Goal: Use online tool/utility: Utilize a website feature to perform a specific function

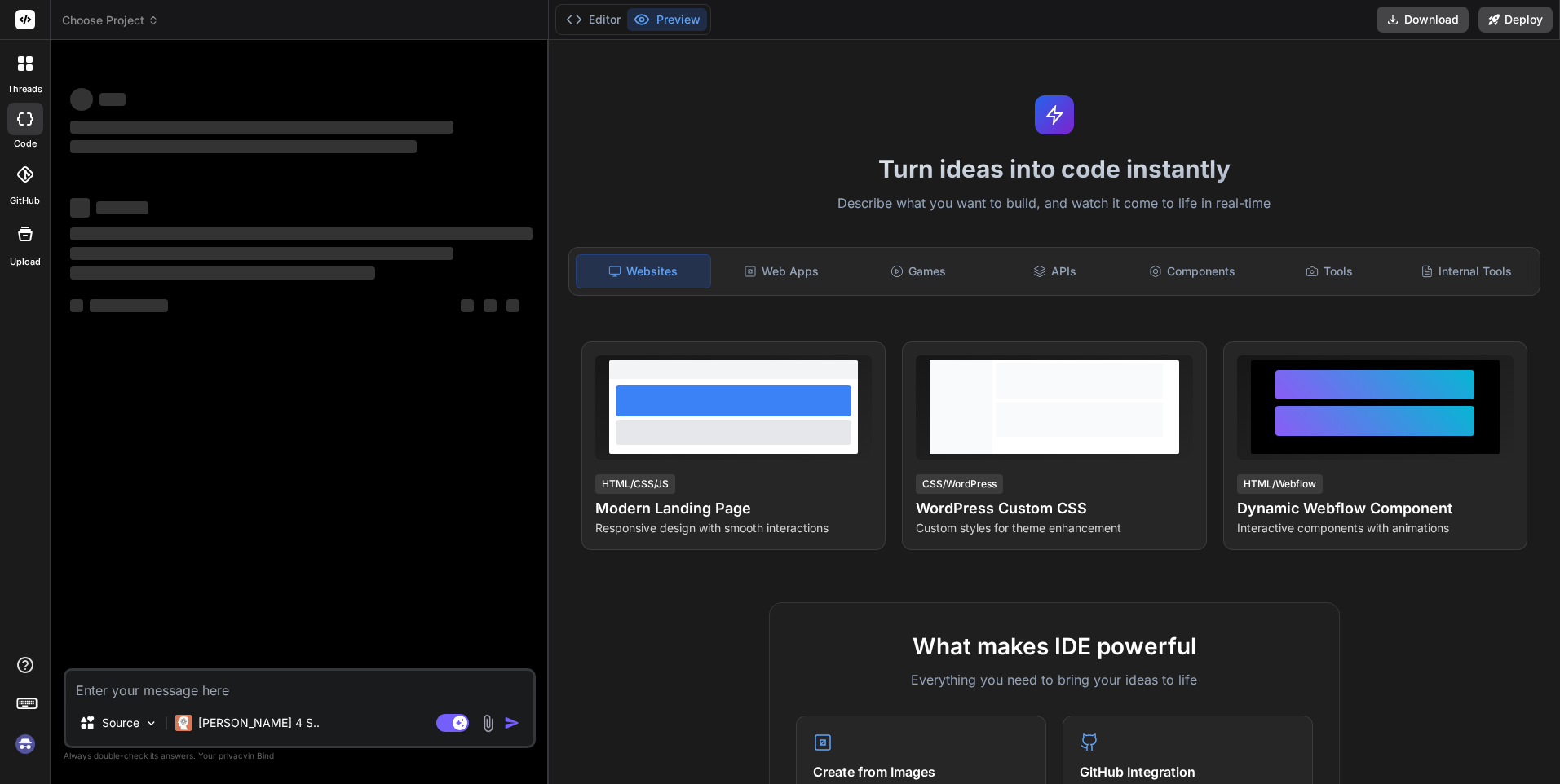
type textarea "x"
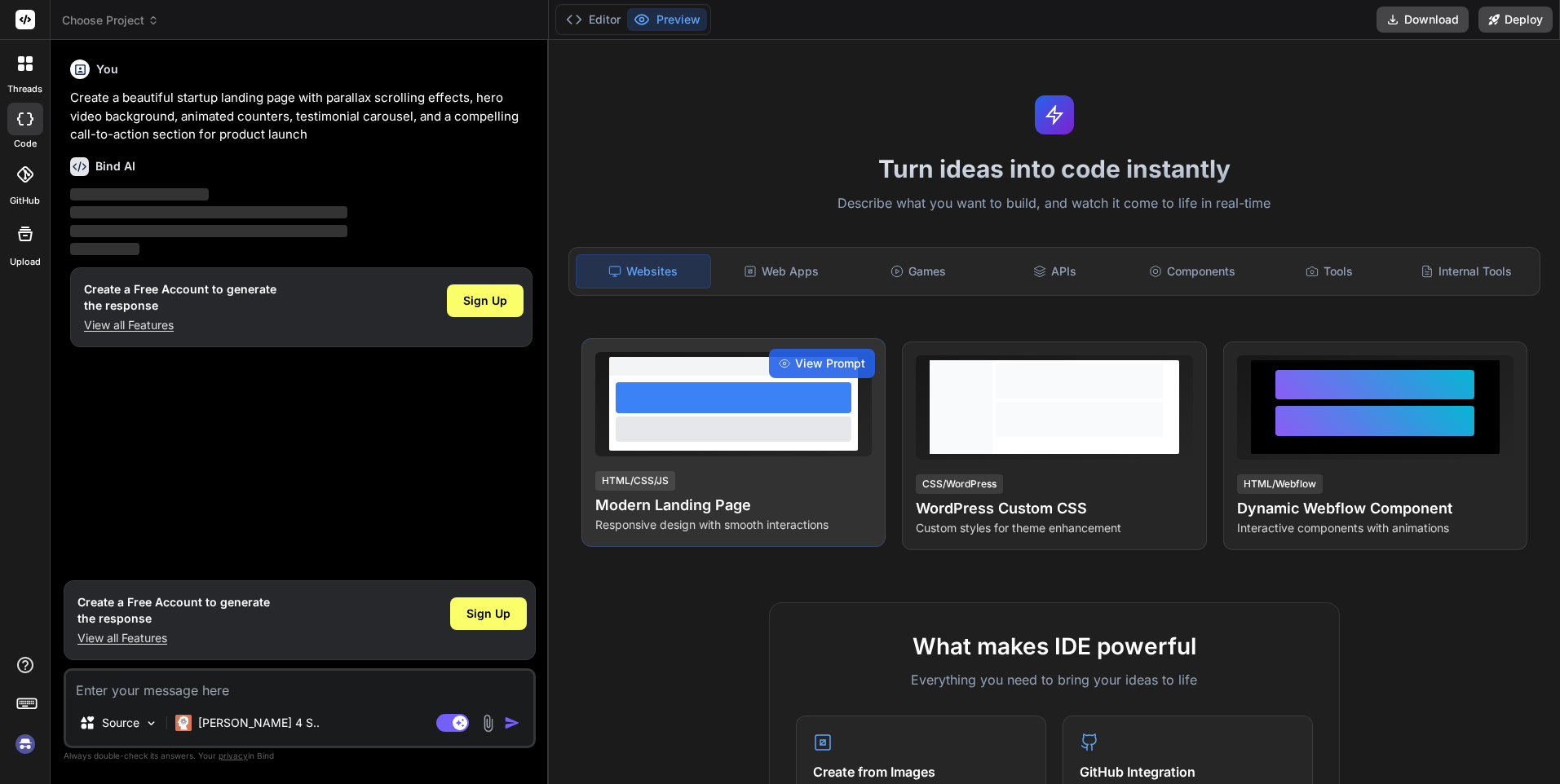
click at [774, 470] on div "HTML/CSS/JS Modern Landing Page Responsive design with smooth interactions" at bounding box center [733, 502] width 277 height 64
click at [803, 406] on div at bounding box center [733, 398] width 236 height 31
click at [828, 432] on div at bounding box center [733, 428] width 236 height 25
click at [837, 368] on span "View Prompt" at bounding box center [830, 363] width 70 height 16
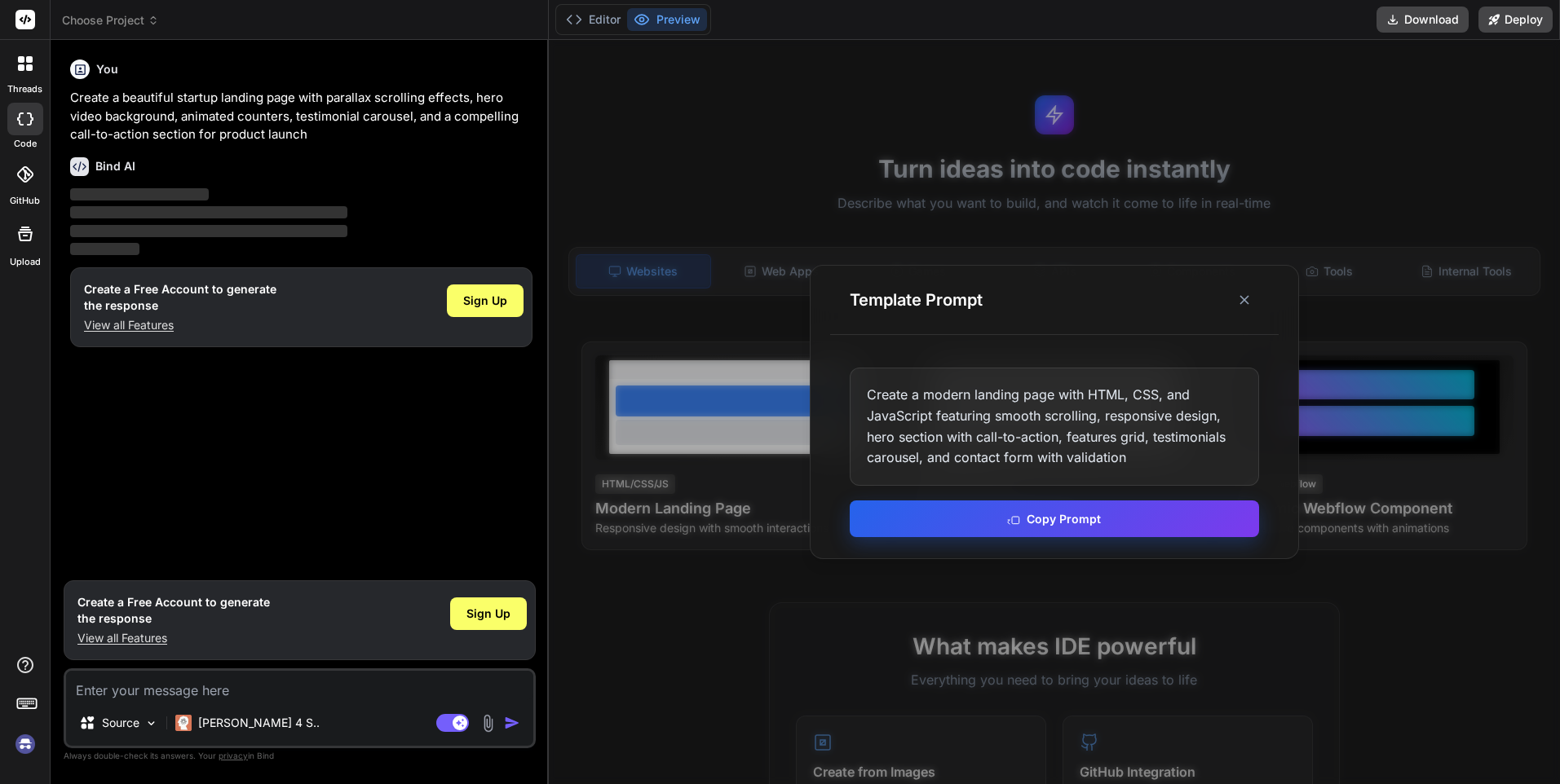
click at [1011, 505] on button "Copy Prompt" at bounding box center [1054, 518] width 409 height 37
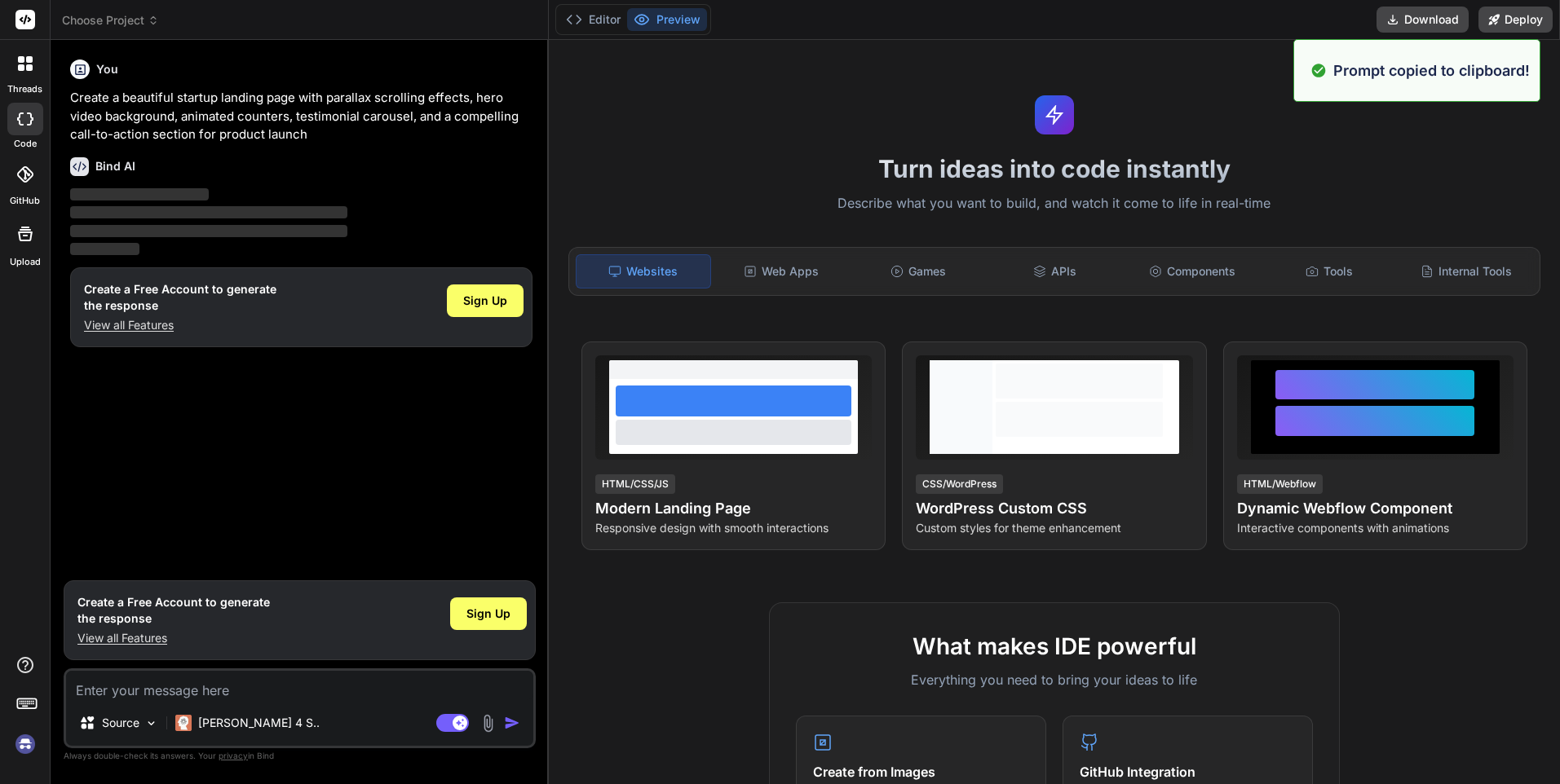
click at [229, 695] on textarea at bounding box center [299, 685] width 467 height 29
paste textarea "Create a modern landing page with HTML, CSS, and JavaScript featuring smooth sc…"
type textarea "Create a modern landing page with HTML, CSS, and JavaScript featuring smooth sc…"
type textarea "x"
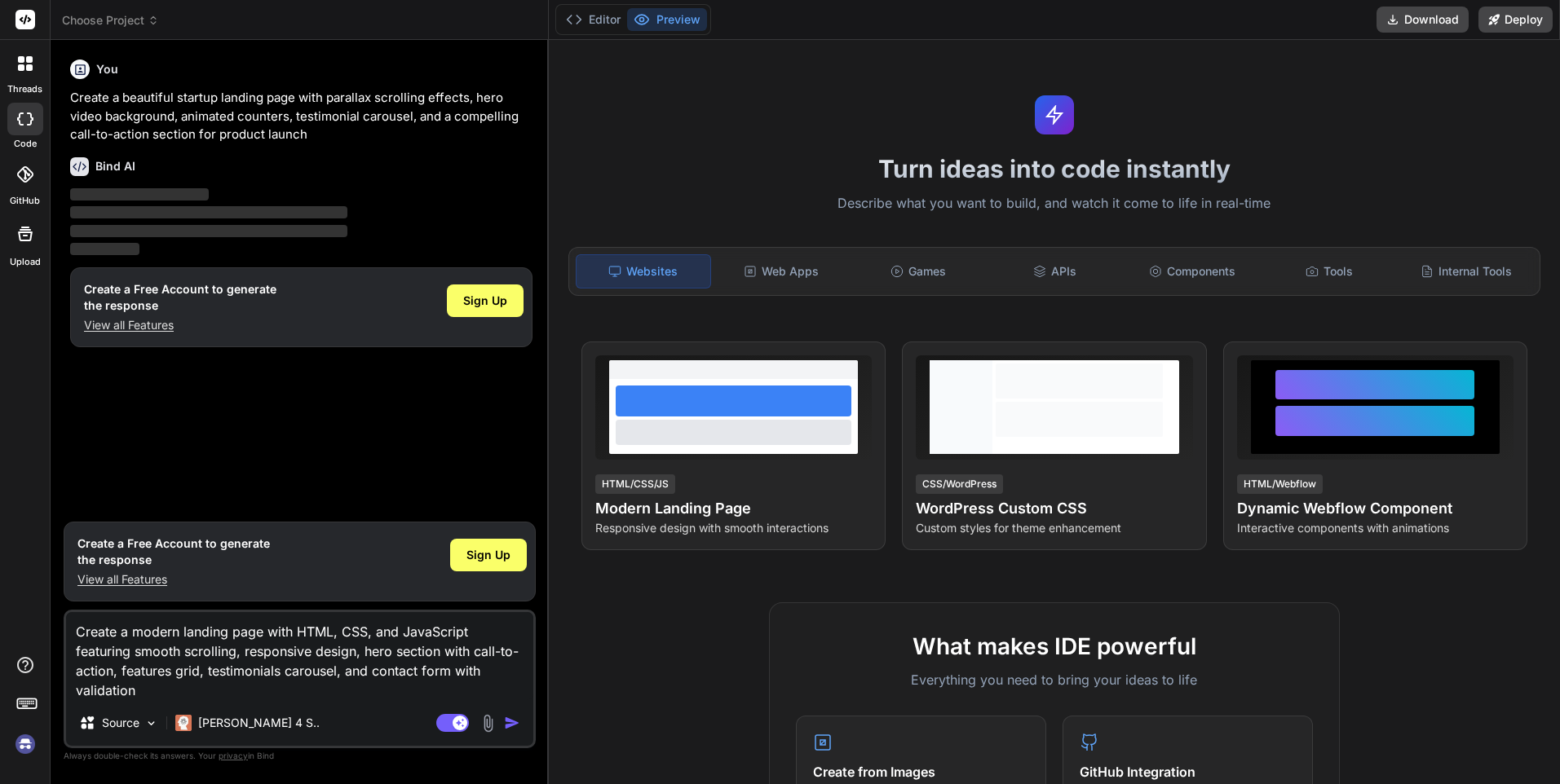
type textarea "Create a modern landing page with HTML, CSS, and JavaScript featuring smooth sc…"
click at [508, 727] on img "button" at bounding box center [512, 723] width 16 height 16
click at [512, 724] on img "button" at bounding box center [512, 723] width 16 height 16
click at [1054, 281] on div "APIs" at bounding box center [1055, 272] width 134 height 35
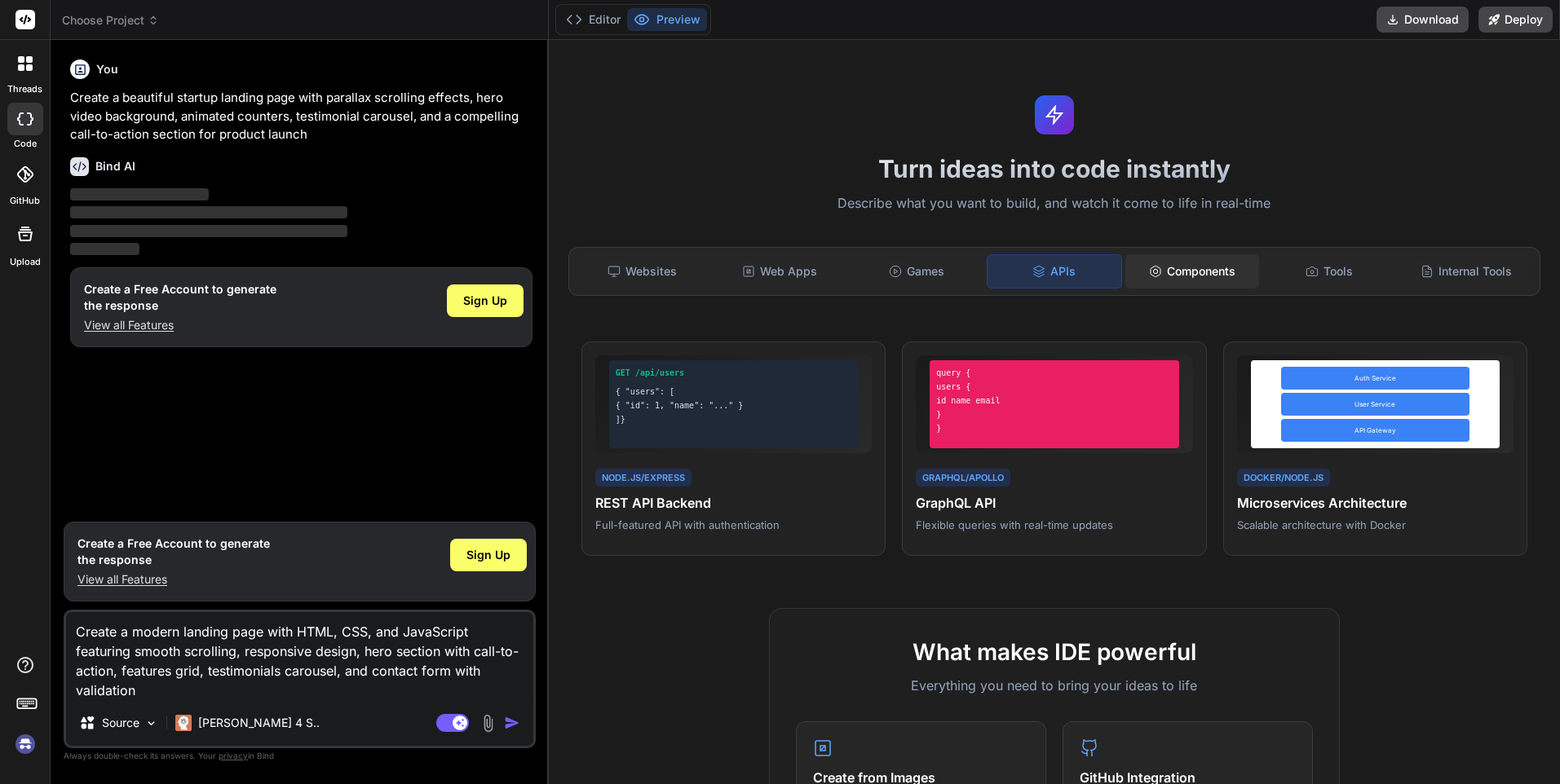
click at [1190, 273] on div "Components" at bounding box center [1192, 272] width 134 height 35
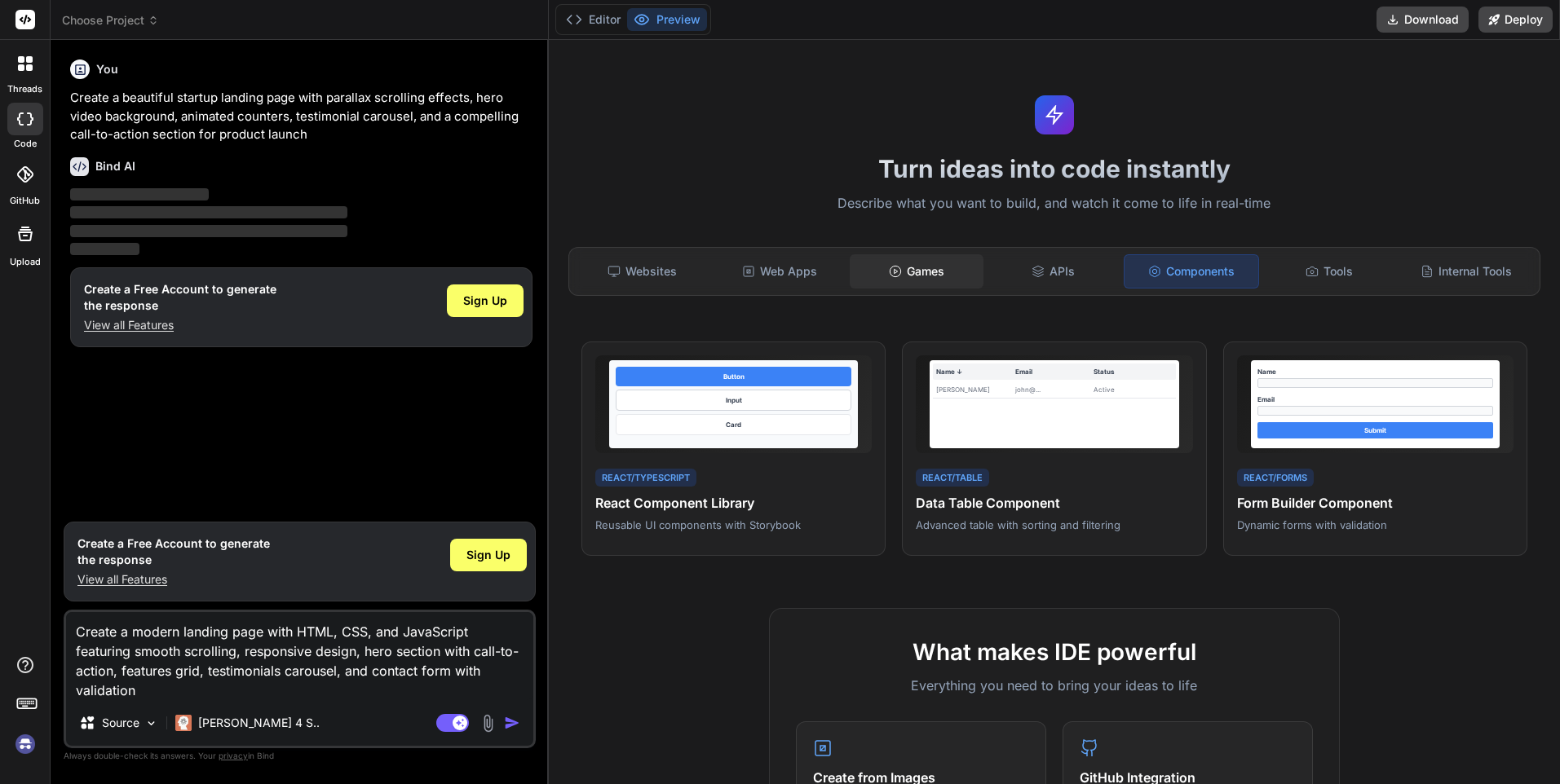
click at [922, 267] on div "Games" at bounding box center [916, 272] width 134 height 35
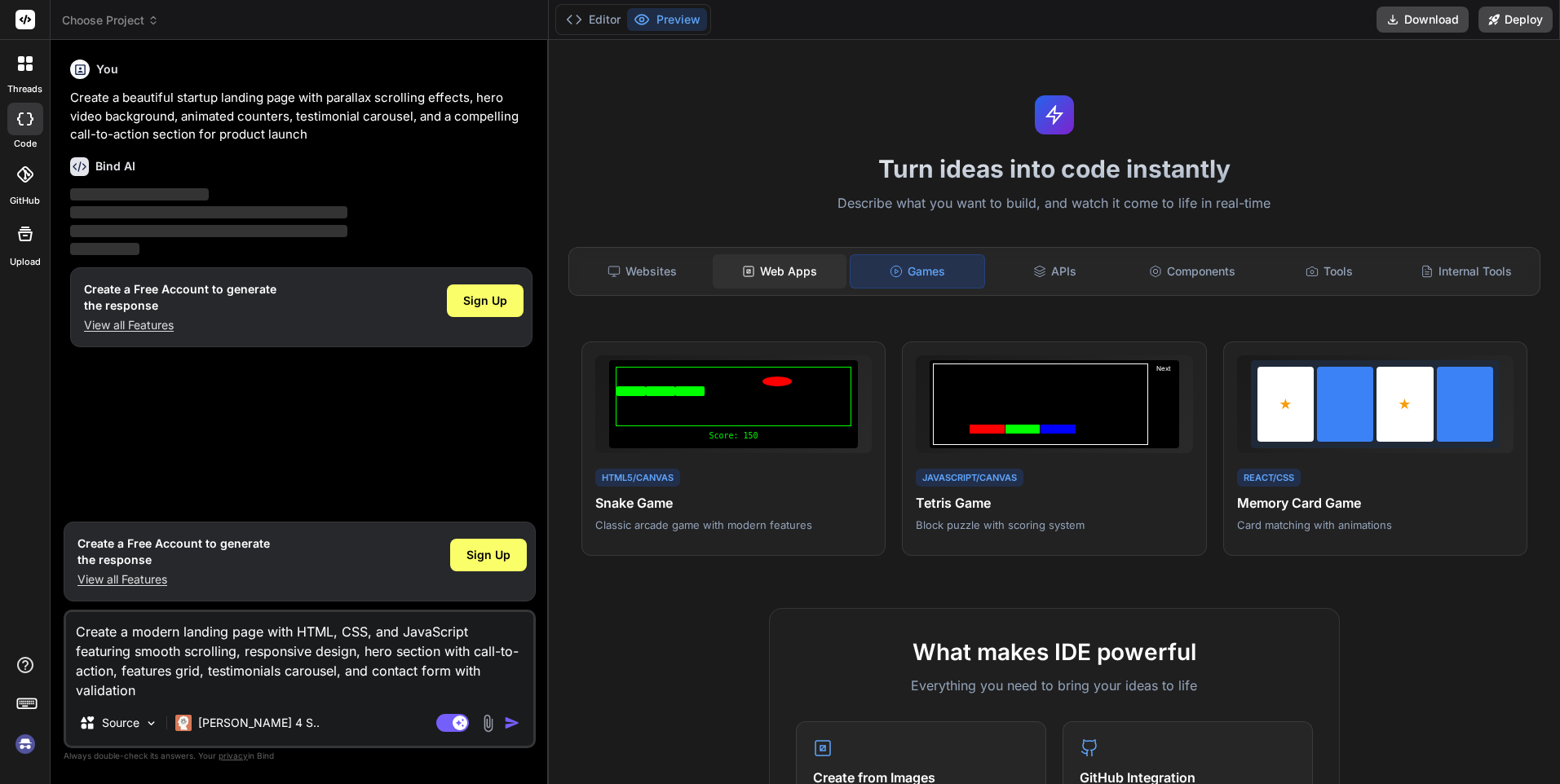
click at [737, 272] on div "Web Apps" at bounding box center [780, 272] width 134 height 35
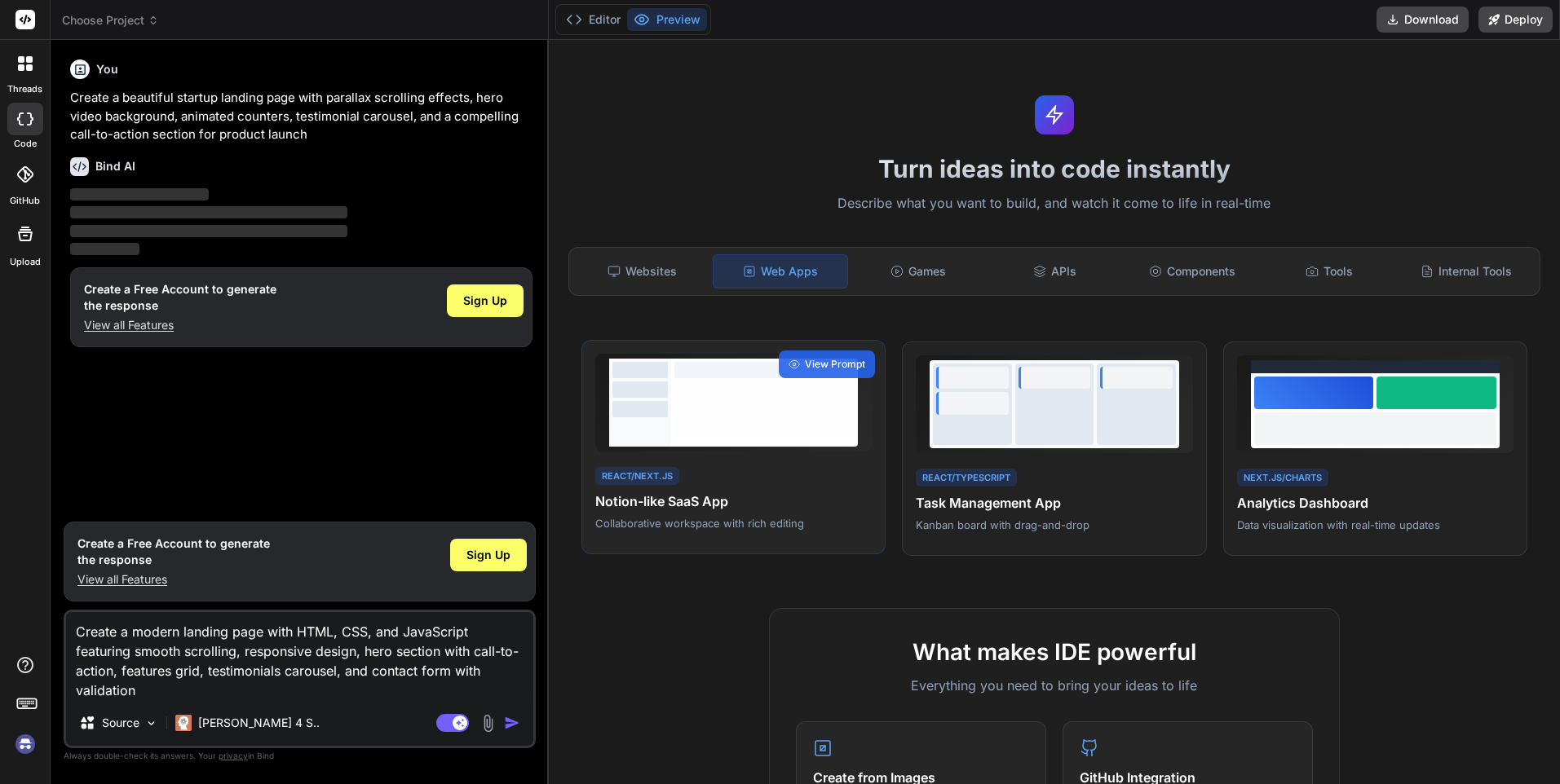
click at [715, 526] on p "Collaborative workspace with rich editing" at bounding box center [733, 523] width 277 height 15
click at [825, 371] on span "View Prompt" at bounding box center [835, 364] width 60 height 15
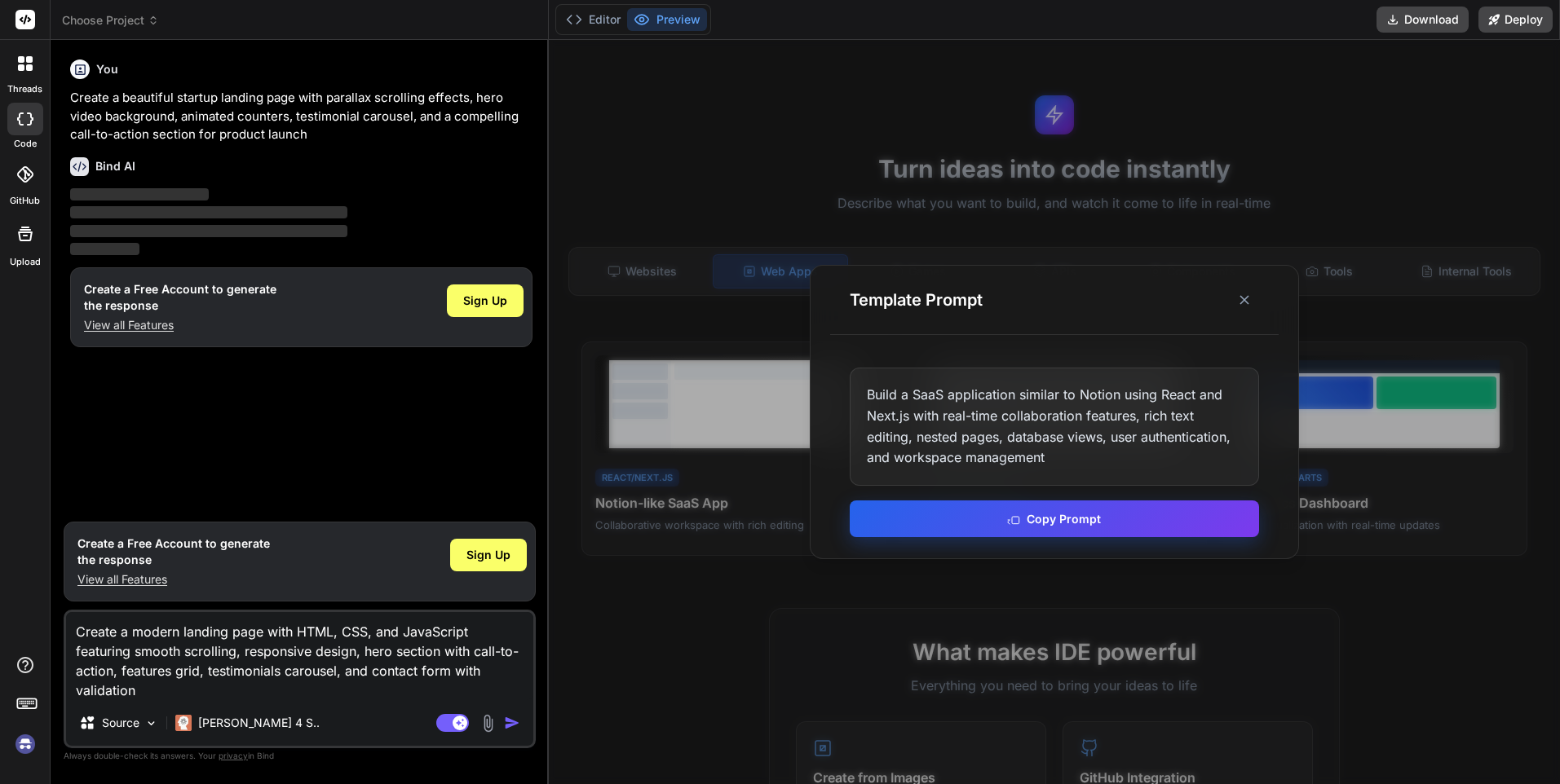
click at [1012, 516] on icon at bounding box center [1013, 518] width 13 height 13
